Goal: Task Accomplishment & Management: Complete application form

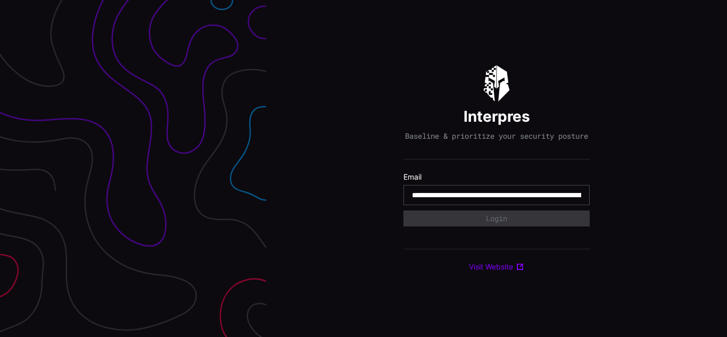
click at [497, 200] on input "**********" at bounding box center [496, 196] width 169 height 10
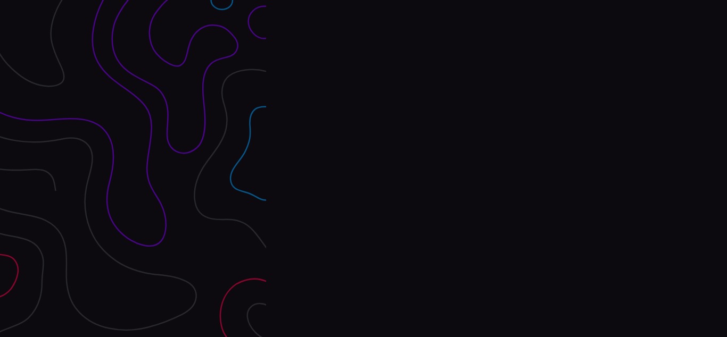
click at [363, 169] on div "Interpres Baseline & prioritize your security posture Email Login Visit Website" at bounding box center [496, 168] width 461 height 337
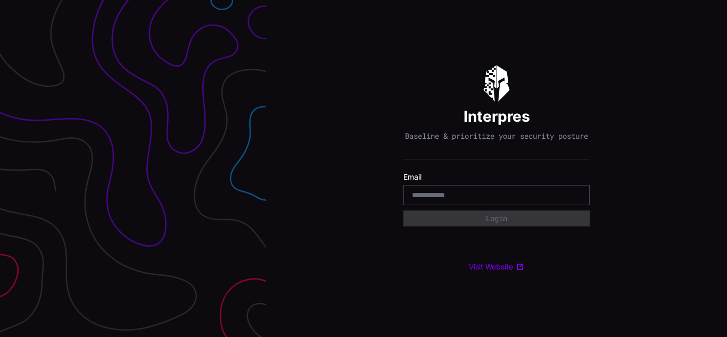
click at [363, 169] on div "Interpres Baseline & prioritize your security posture Email Login Visit Website" at bounding box center [496, 168] width 461 height 337
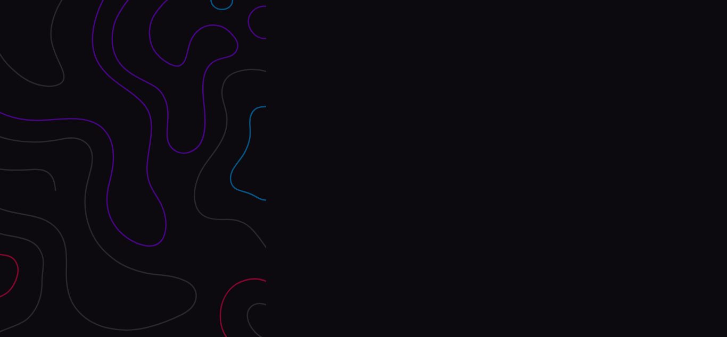
click at [363, 169] on div "Interpres Baseline & prioritize your security posture Email Login Visit Website" at bounding box center [496, 168] width 461 height 337
